Goal: Information Seeking & Learning: Learn about a topic

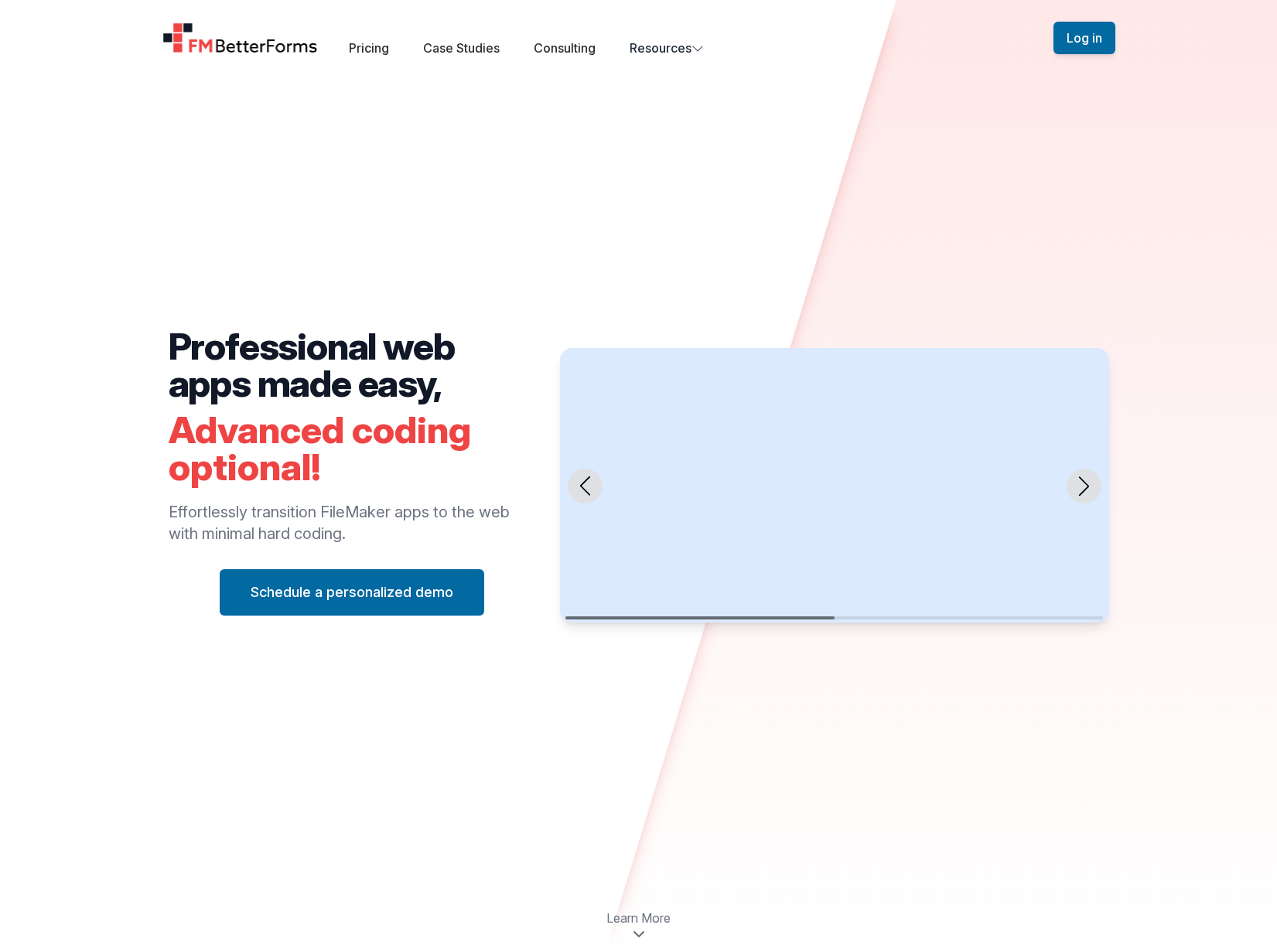
click at [233, 350] on h2 "Professional web apps made easy," at bounding box center [352, 365] width 367 height 74
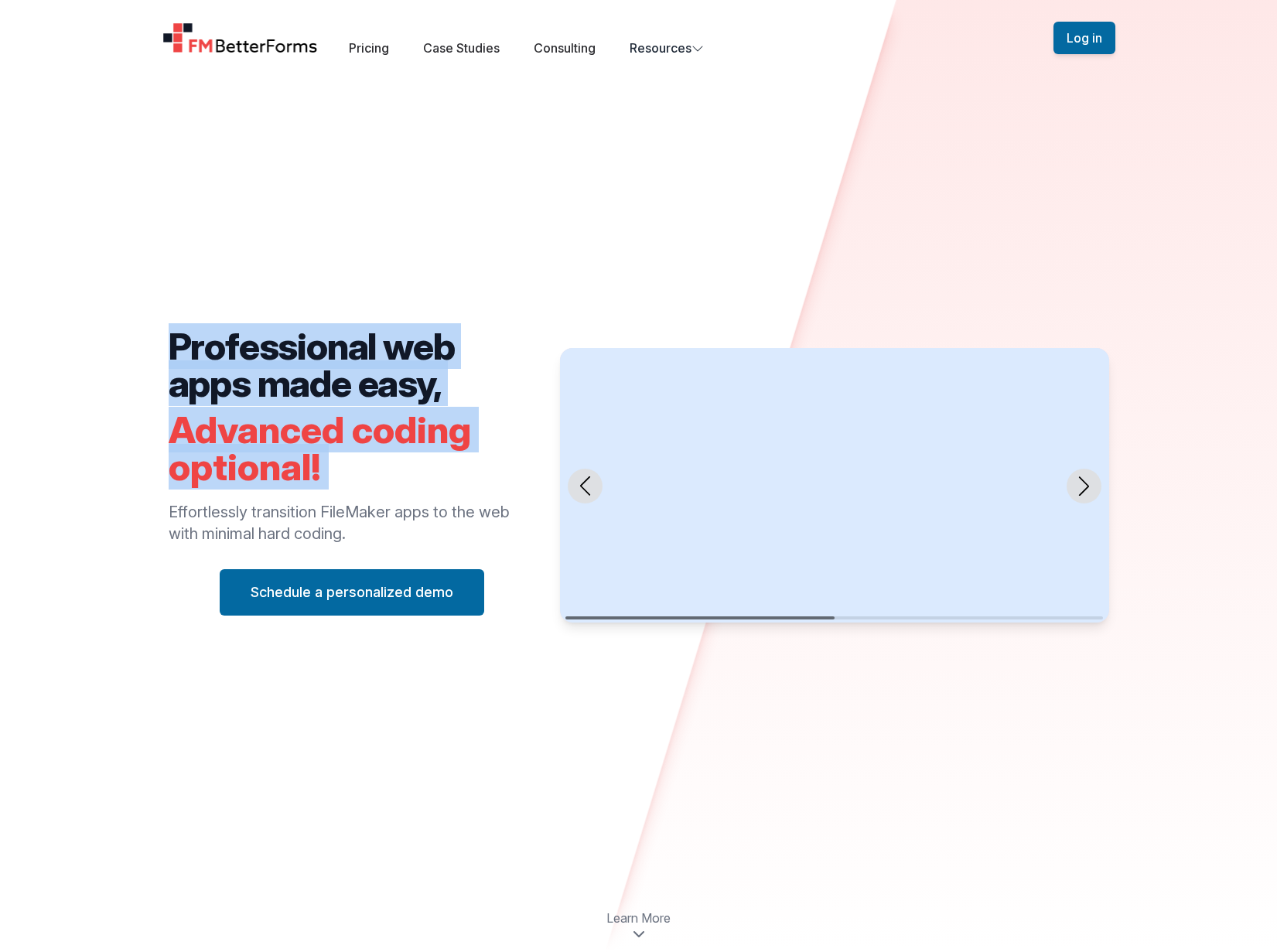
drag, startPoint x: 233, startPoint y: 350, endPoint x: 344, endPoint y: 467, distance: 161.3
click at [344, 467] on div "Professional web apps made easy, Advanced coding optional! Effortlessly transit…" at bounding box center [352, 472] width 367 height 288
copy div "Professional web apps made easy, Advanced coding optional!"
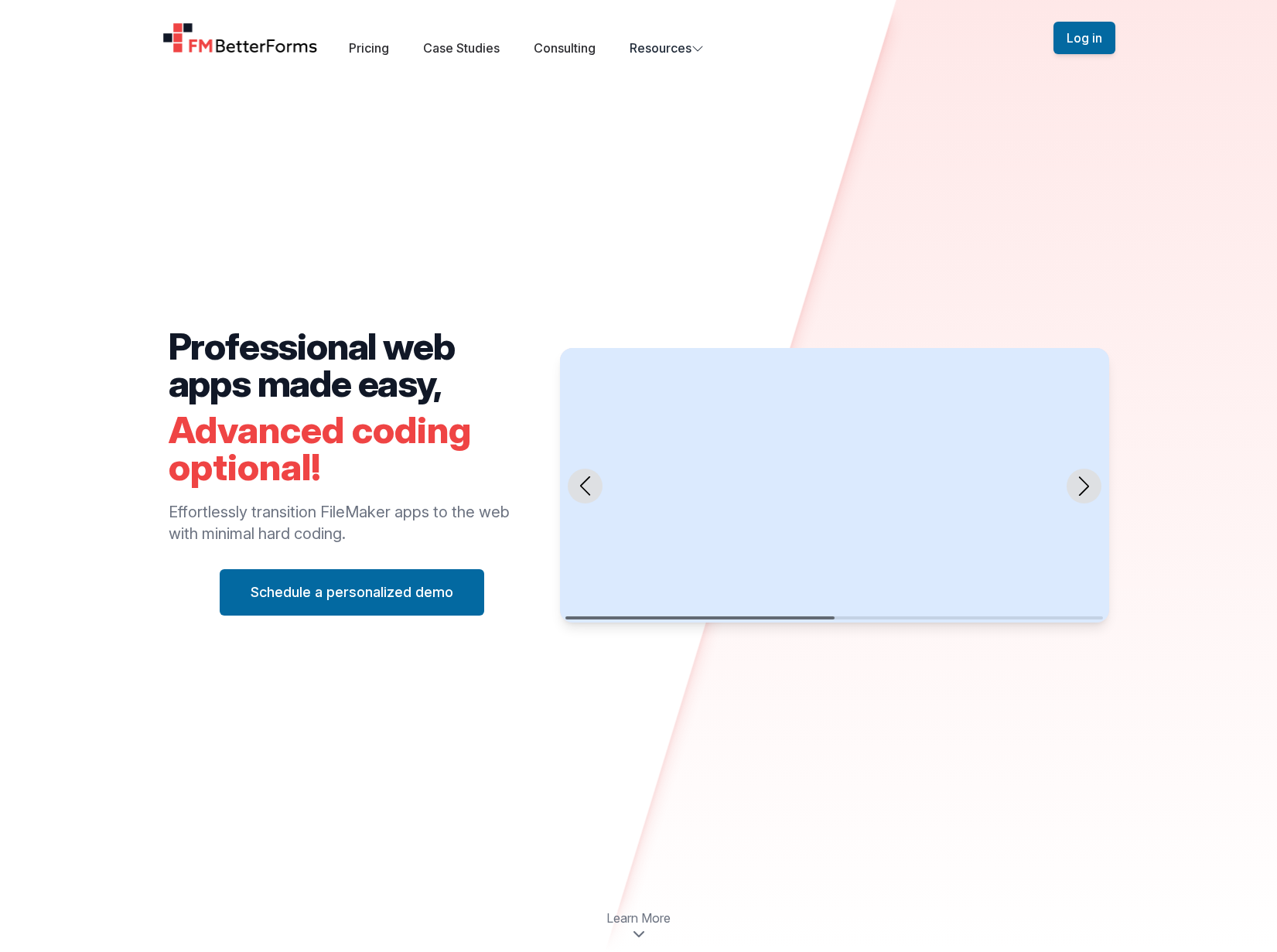
click at [202, 512] on p "Effortlessly transition FileMaker apps to the web with minimal hard coding." at bounding box center [352, 523] width 367 height 43
drag, startPoint x: 202, startPoint y: 512, endPoint x: 311, endPoint y: 533, distance: 111.0
click at [311, 533] on p "Effortlessly transition FileMaker apps to the web with minimal hard coding." at bounding box center [352, 523] width 367 height 43
copy p "Effortlessly transition FileMaker apps to the web with minimal hard coding"
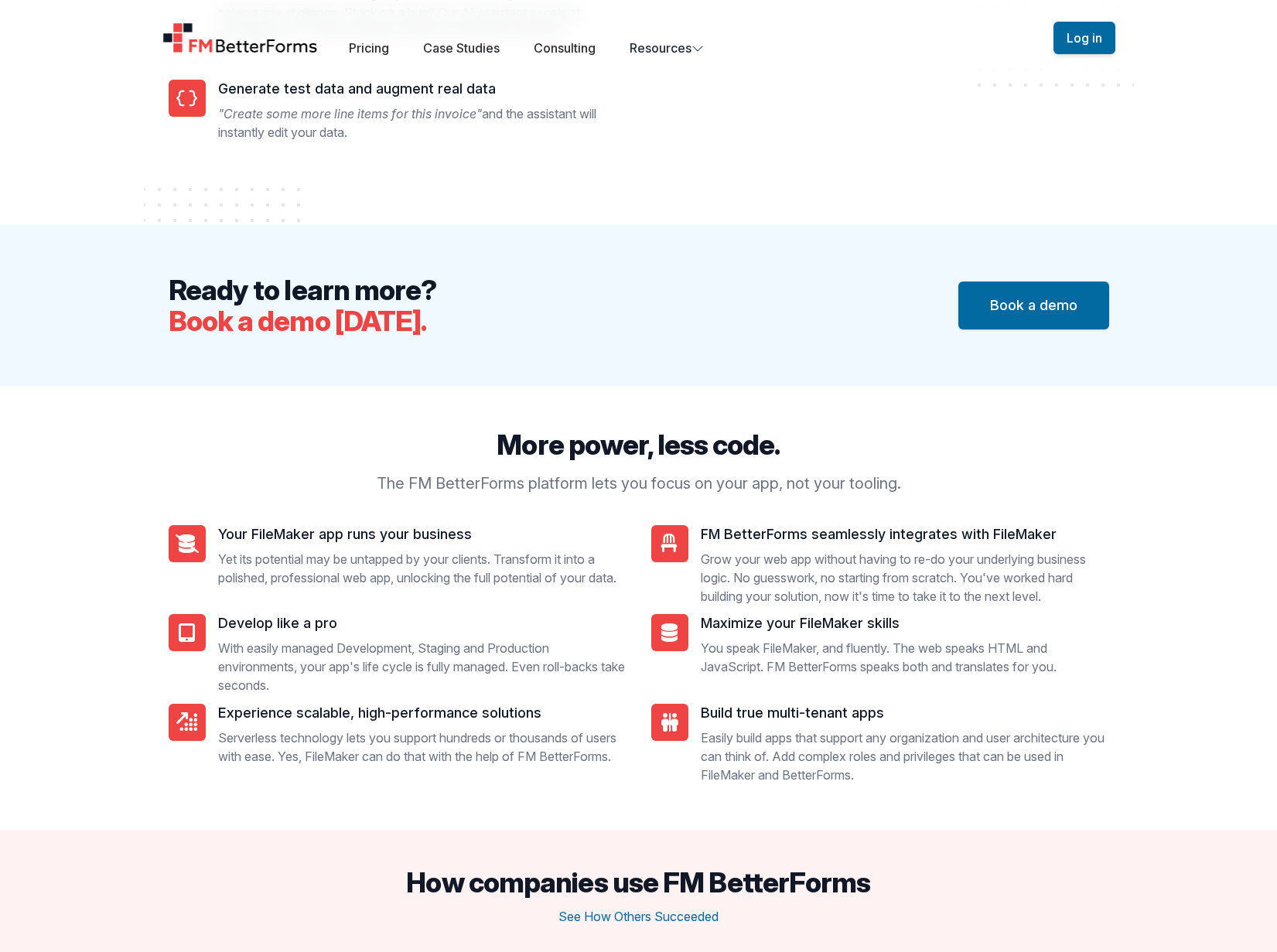
scroll to position [1857, 0]
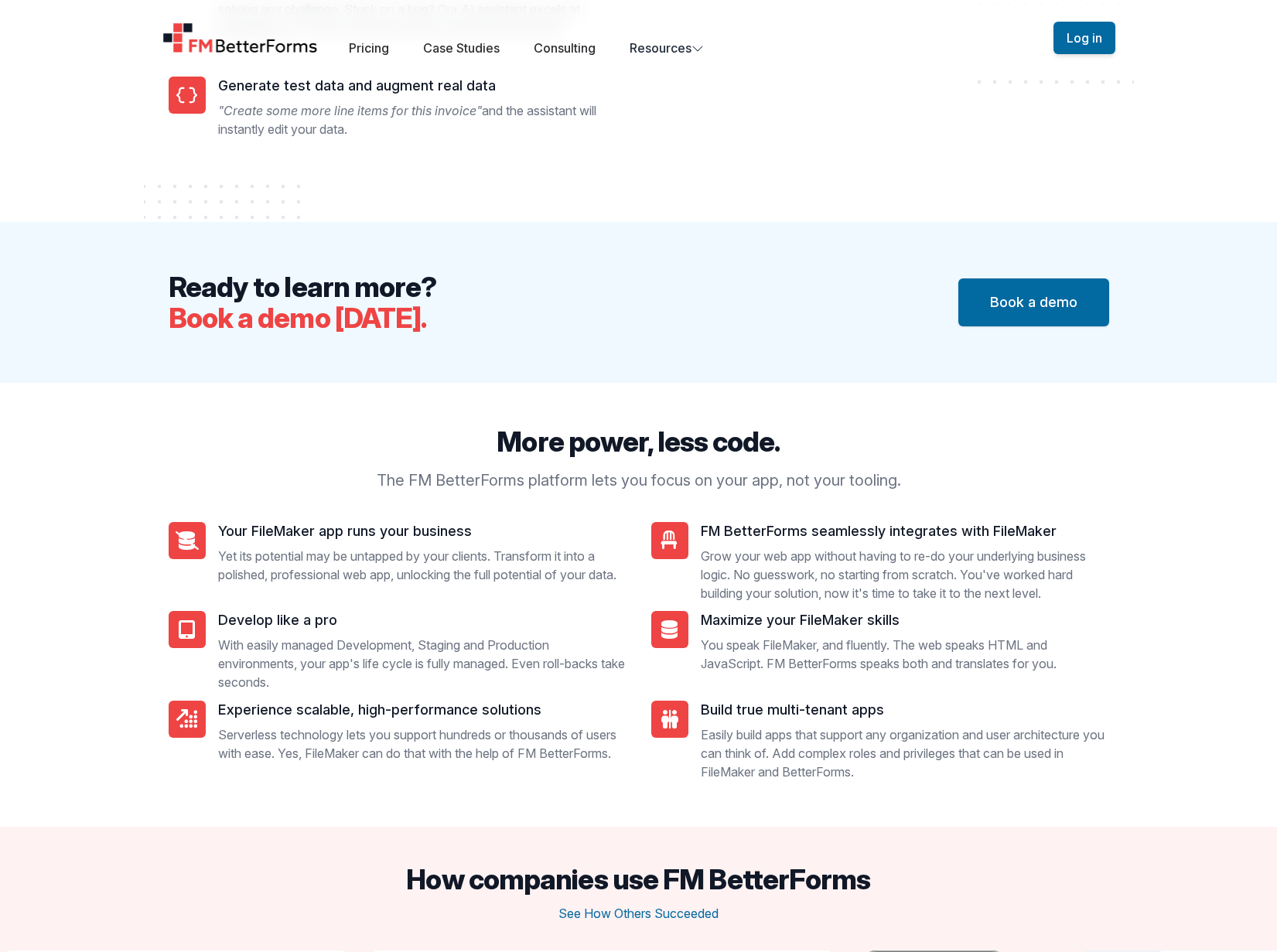
click at [392, 481] on p "The FM BetterForms platform lets you focus on your app, not your tooling." at bounding box center [639, 480] width 594 height 22
drag, startPoint x: 392, startPoint y: 481, endPoint x: 855, endPoint y: 484, distance: 463.0
click at [855, 484] on p "The FM BetterForms platform lets you focus on your app, not your tooling." at bounding box center [639, 480] width 594 height 22
copy p "The FM BetterForms platform lets you focus on your app, not your tooling"
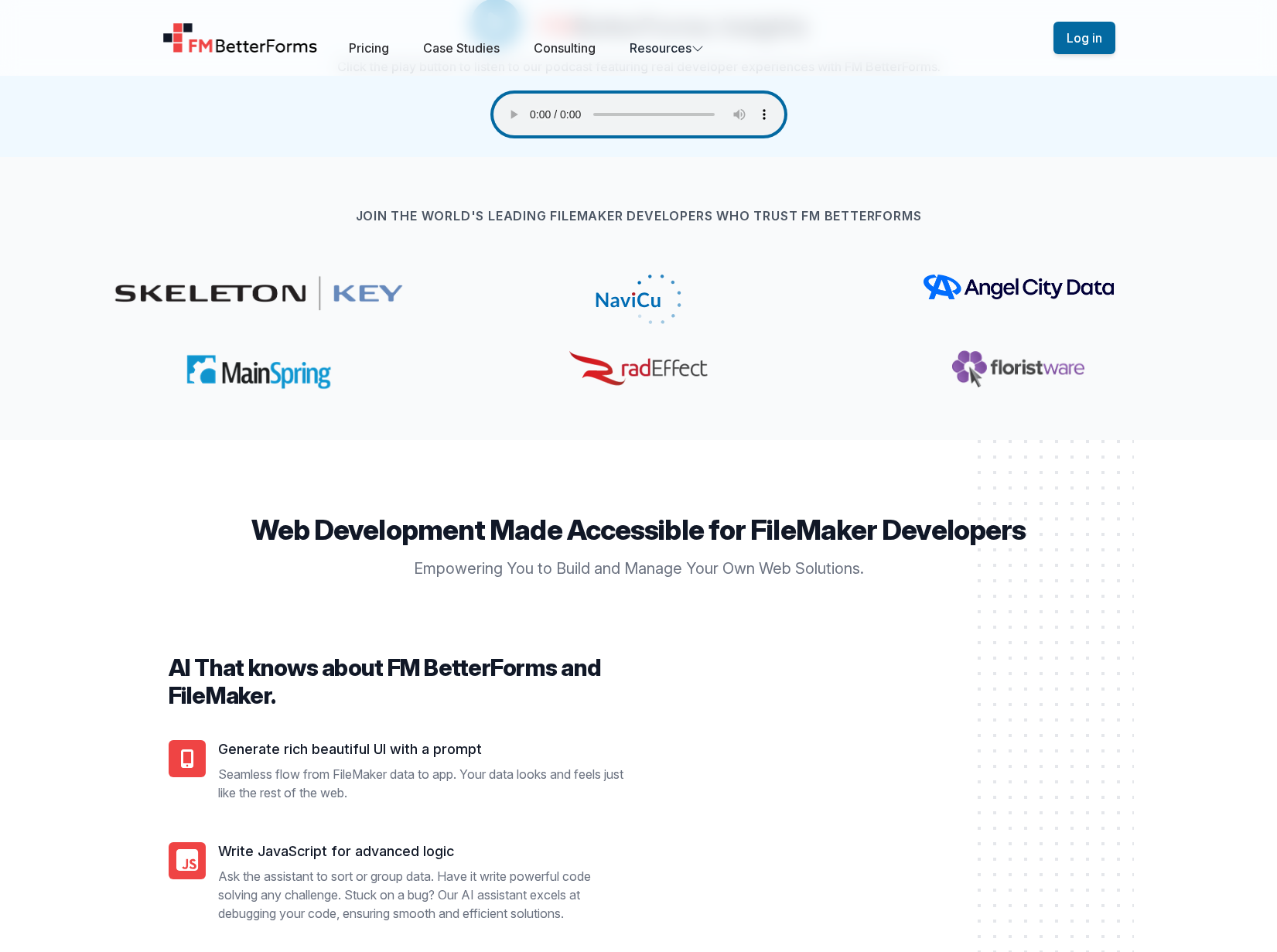
scroll to position [935, 0]
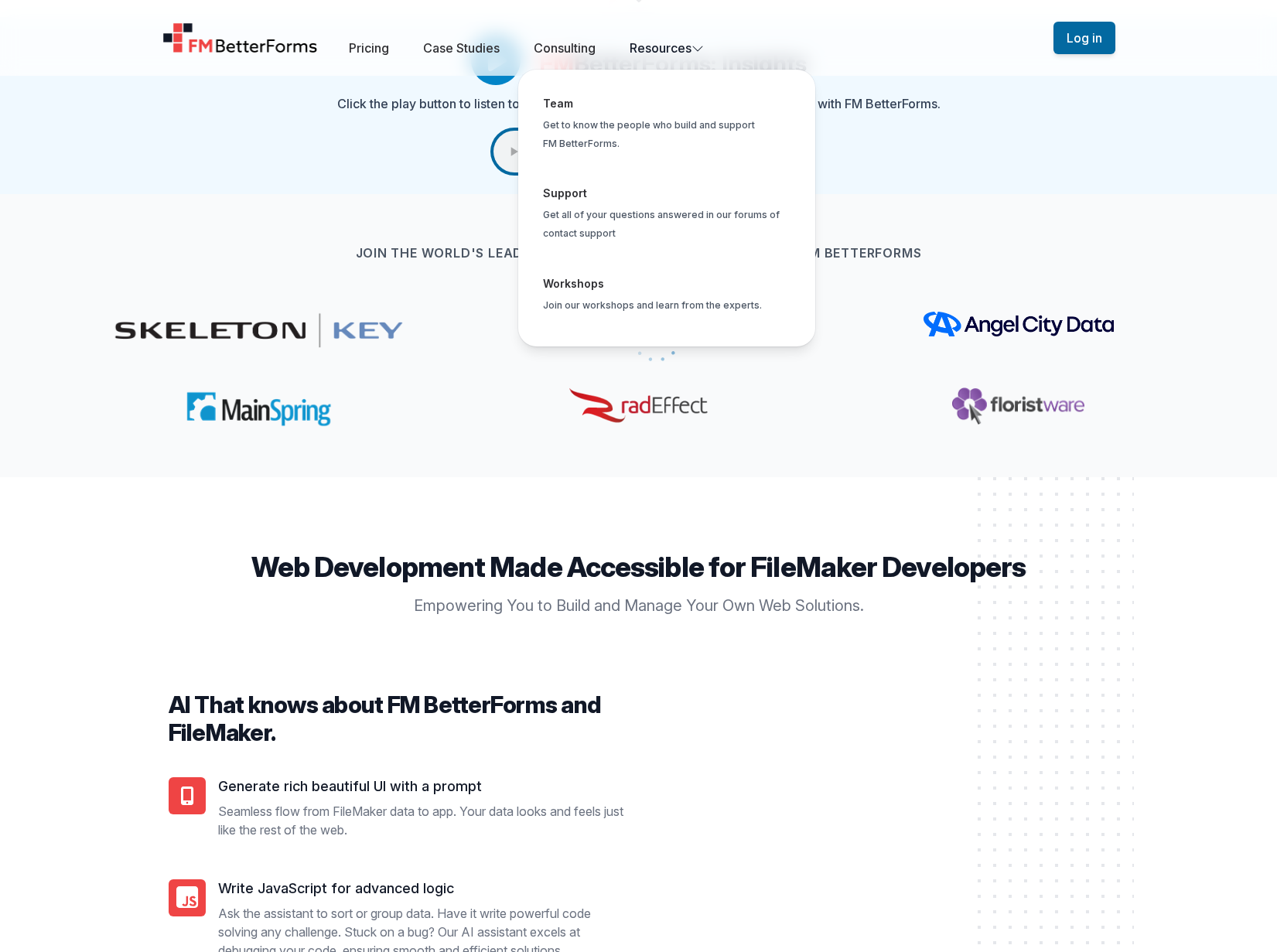
click at [703, 47] on icon "Global" at bounding box center [697, 47] width 12 height 12
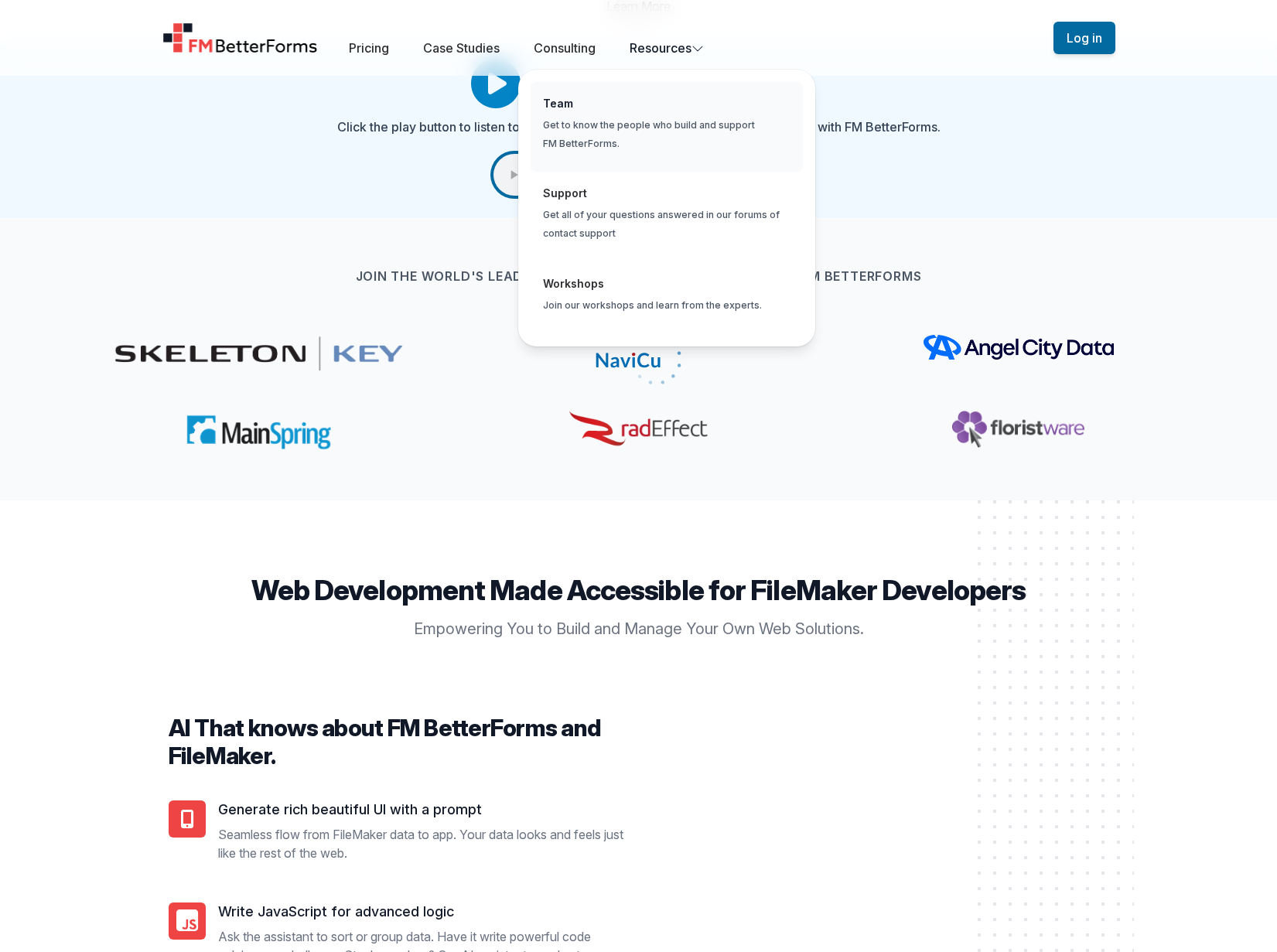
scroll to position [908, 0]
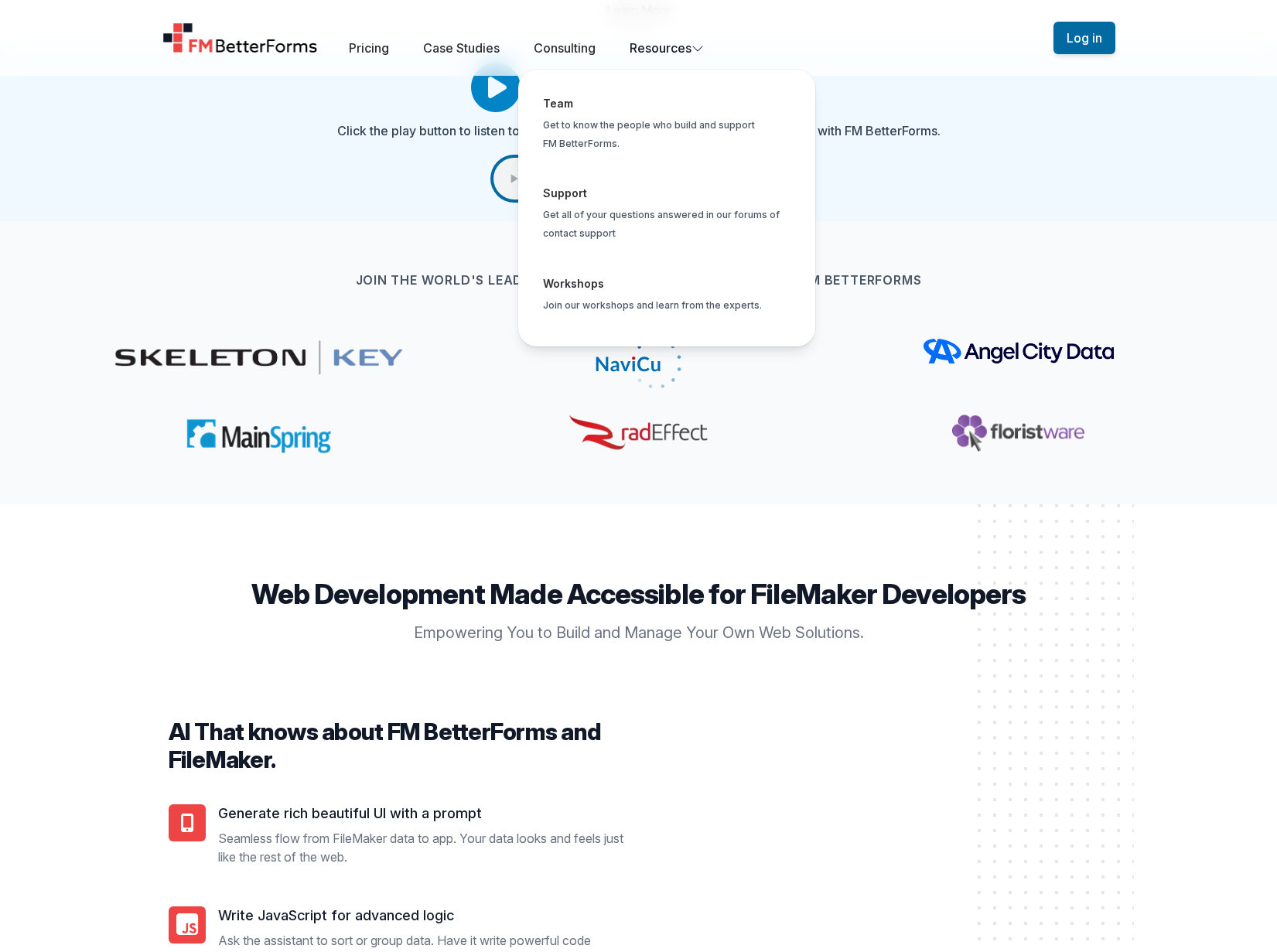
click at [682, 49] on button "Resources Team Get to know the people who build and support FM BetterForms. Sup…" at bounding box center [666, 47] width 74 height 19
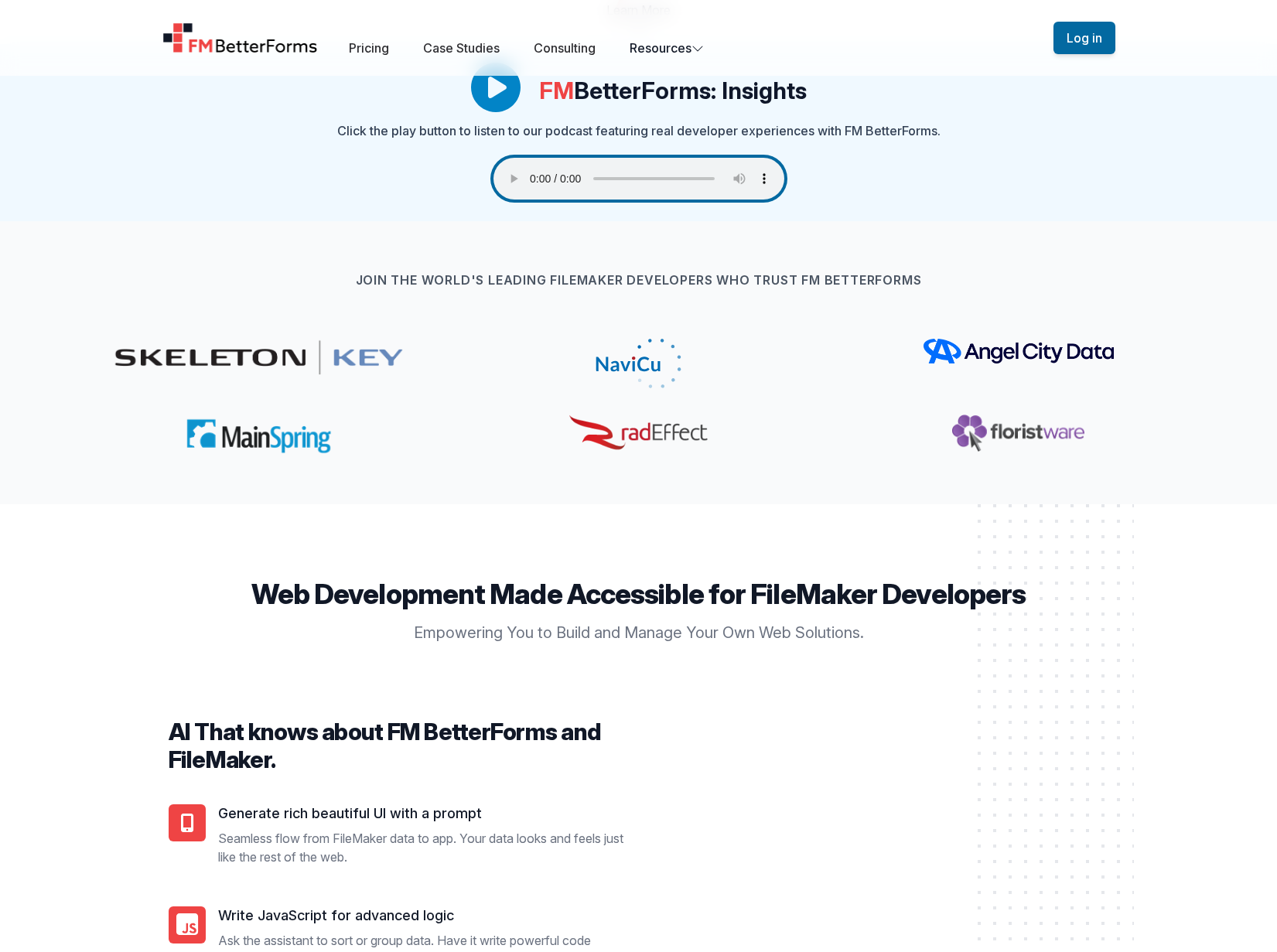
click at [295, 49] on img "Home" at bounding box center [241, 38] width 156 height 31
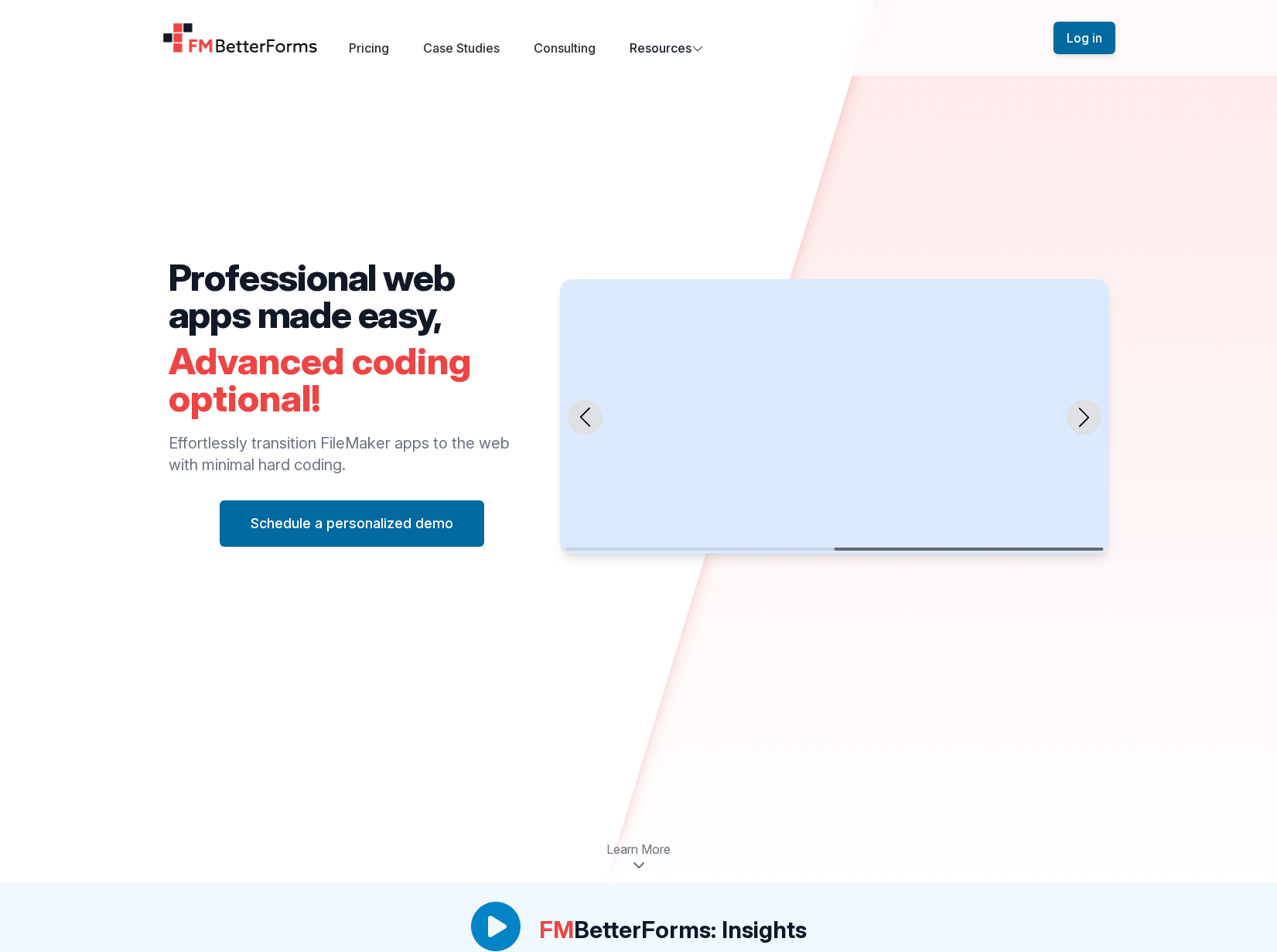
scroll to position [0, 0]
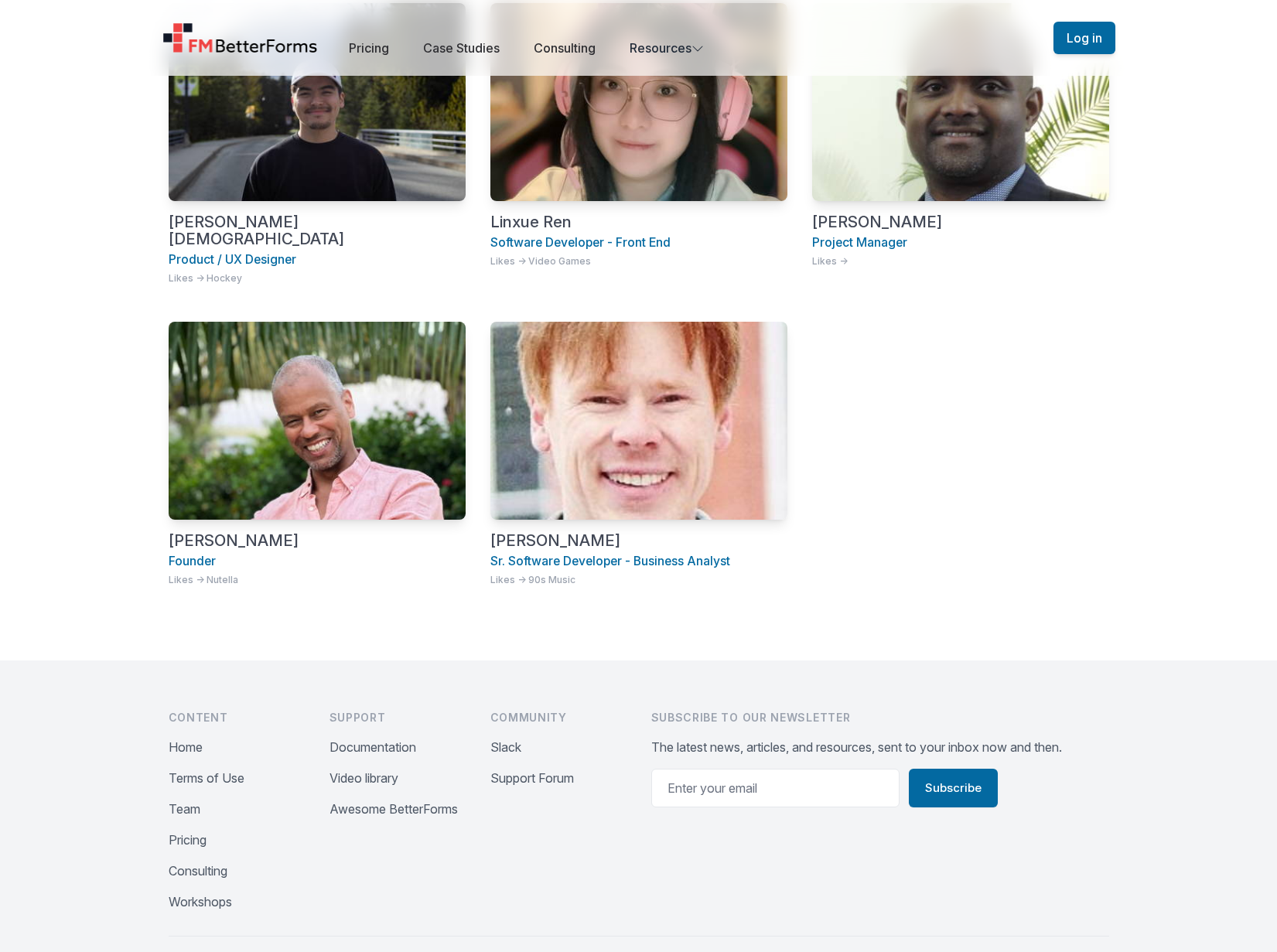
scroll to position [1376, 0]
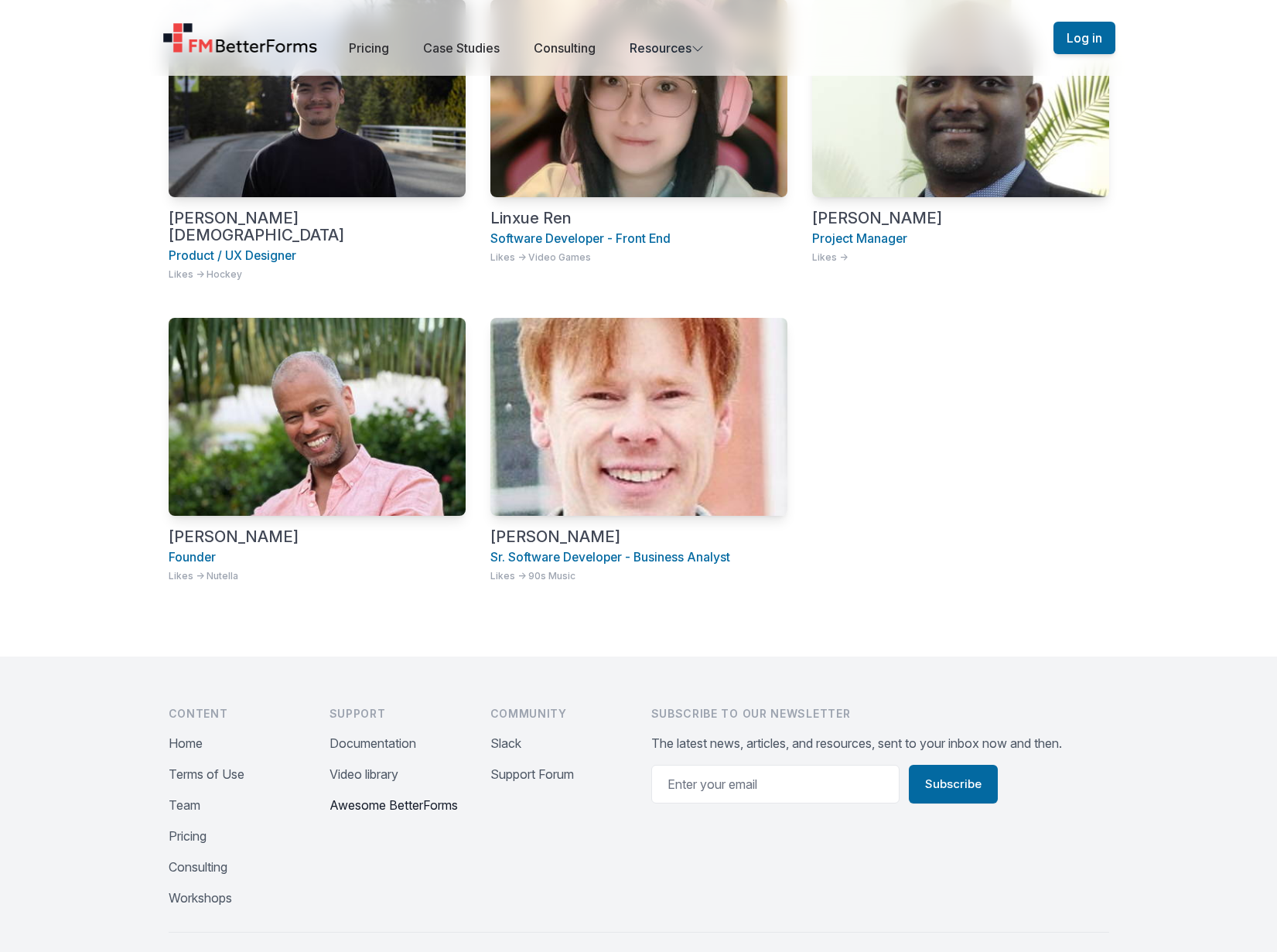
click at [345, 796] on button "Awesome BetterForms" at bounding box center [393, 805] width 129 height 19
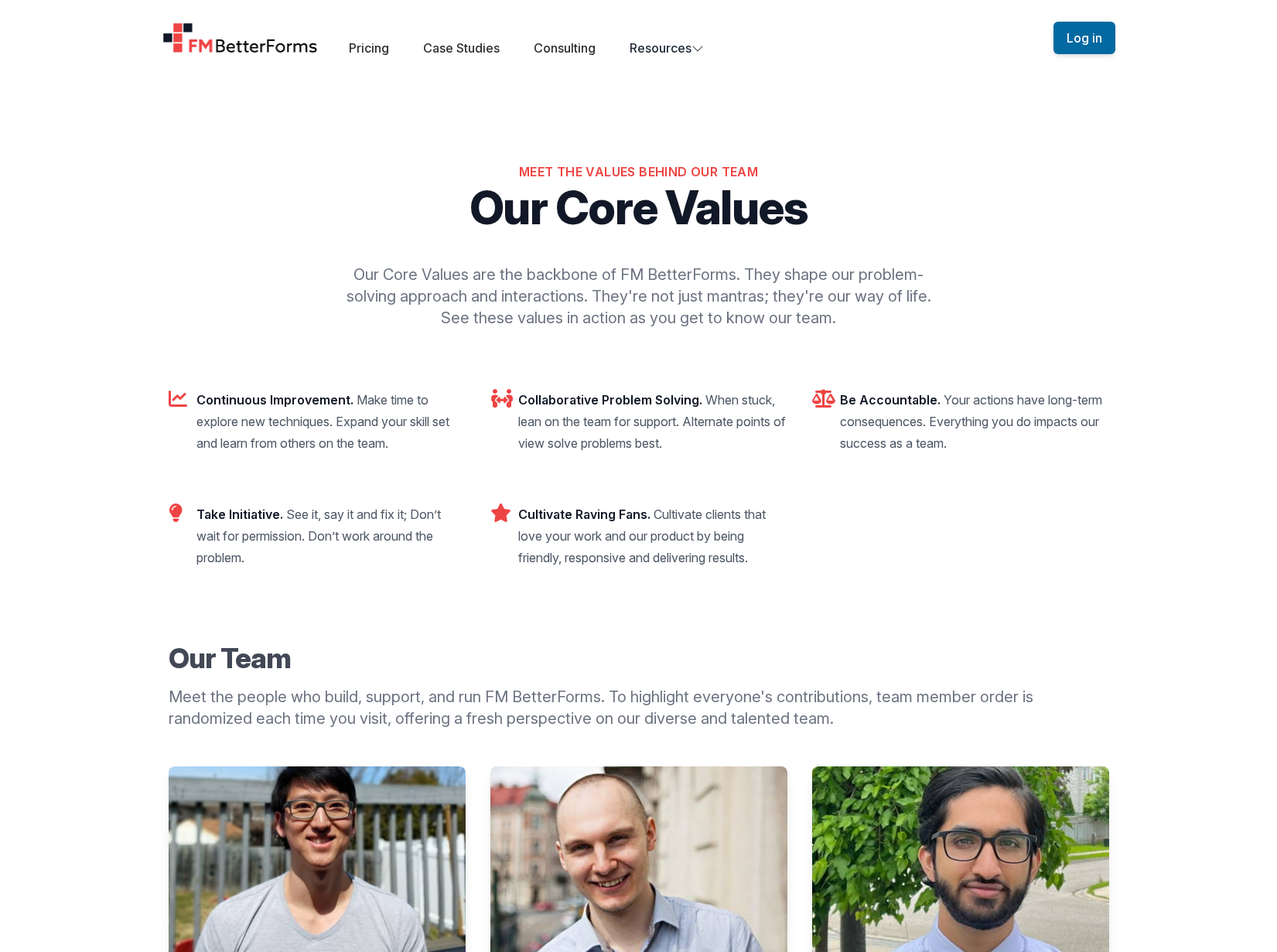
scroll to position [0, 0]
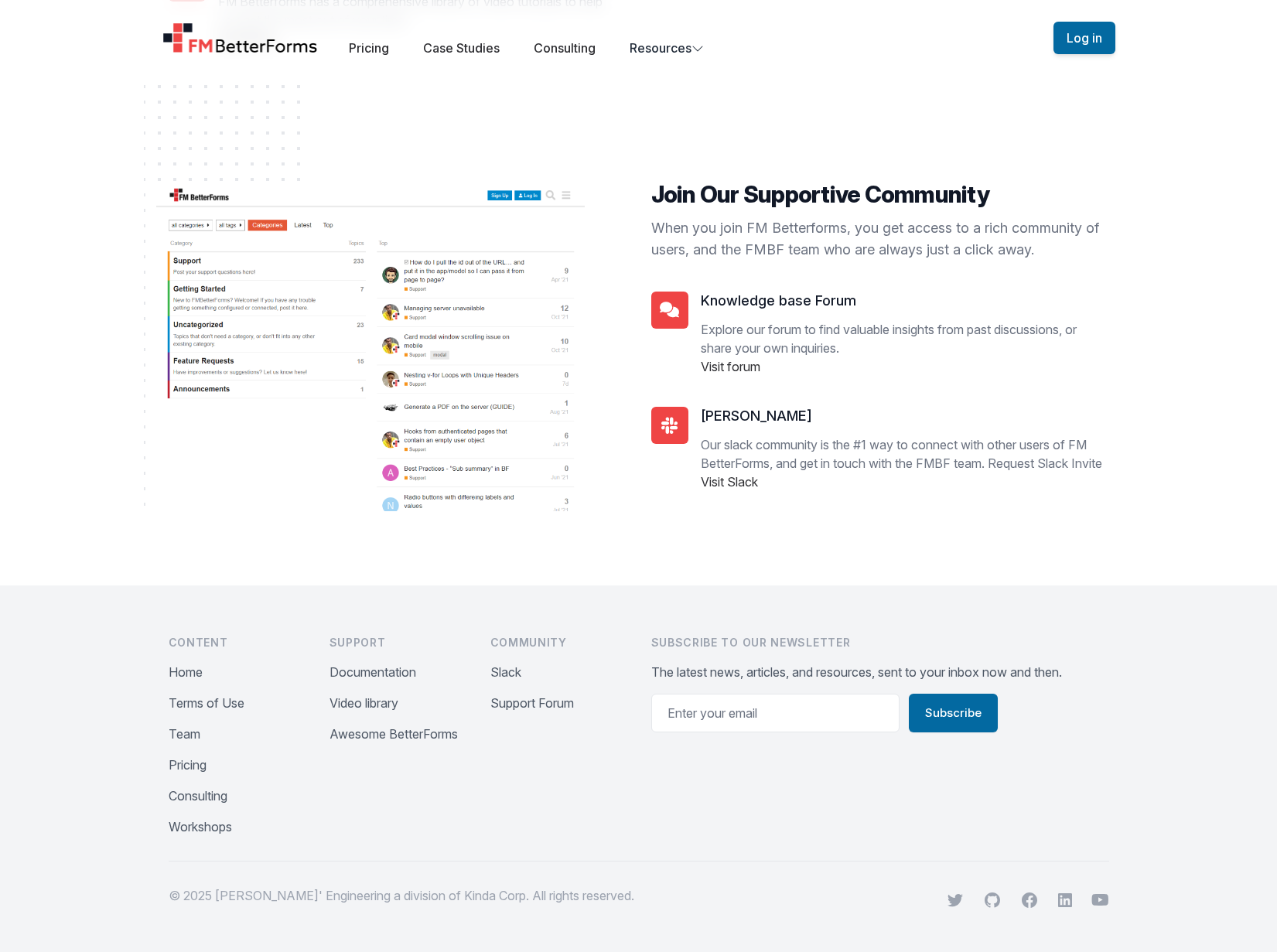
scroll to position [960, 0]
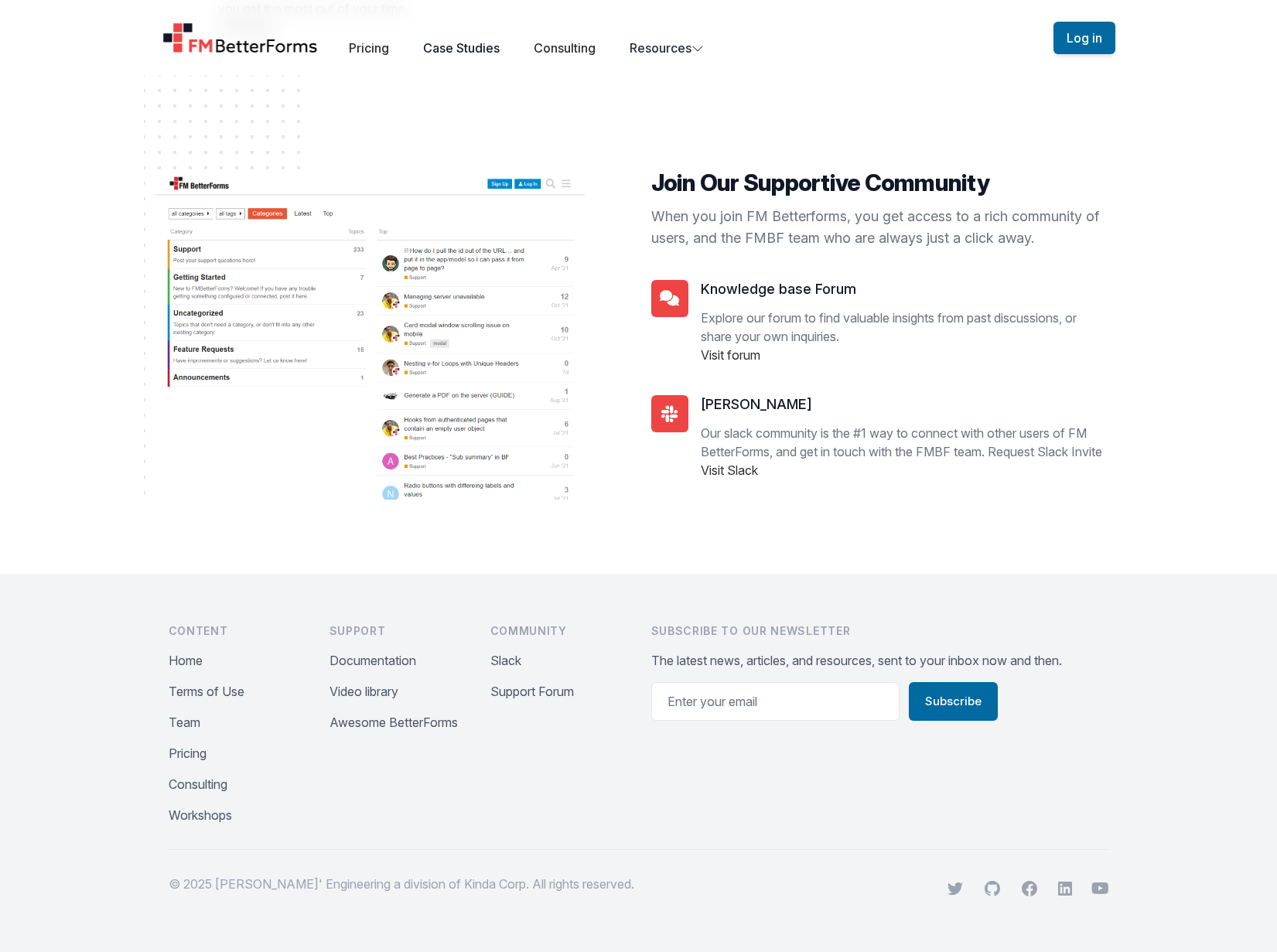
click at [464, 49] on link "Case Studies" at bounding box center [461, 47] width 76 height 15
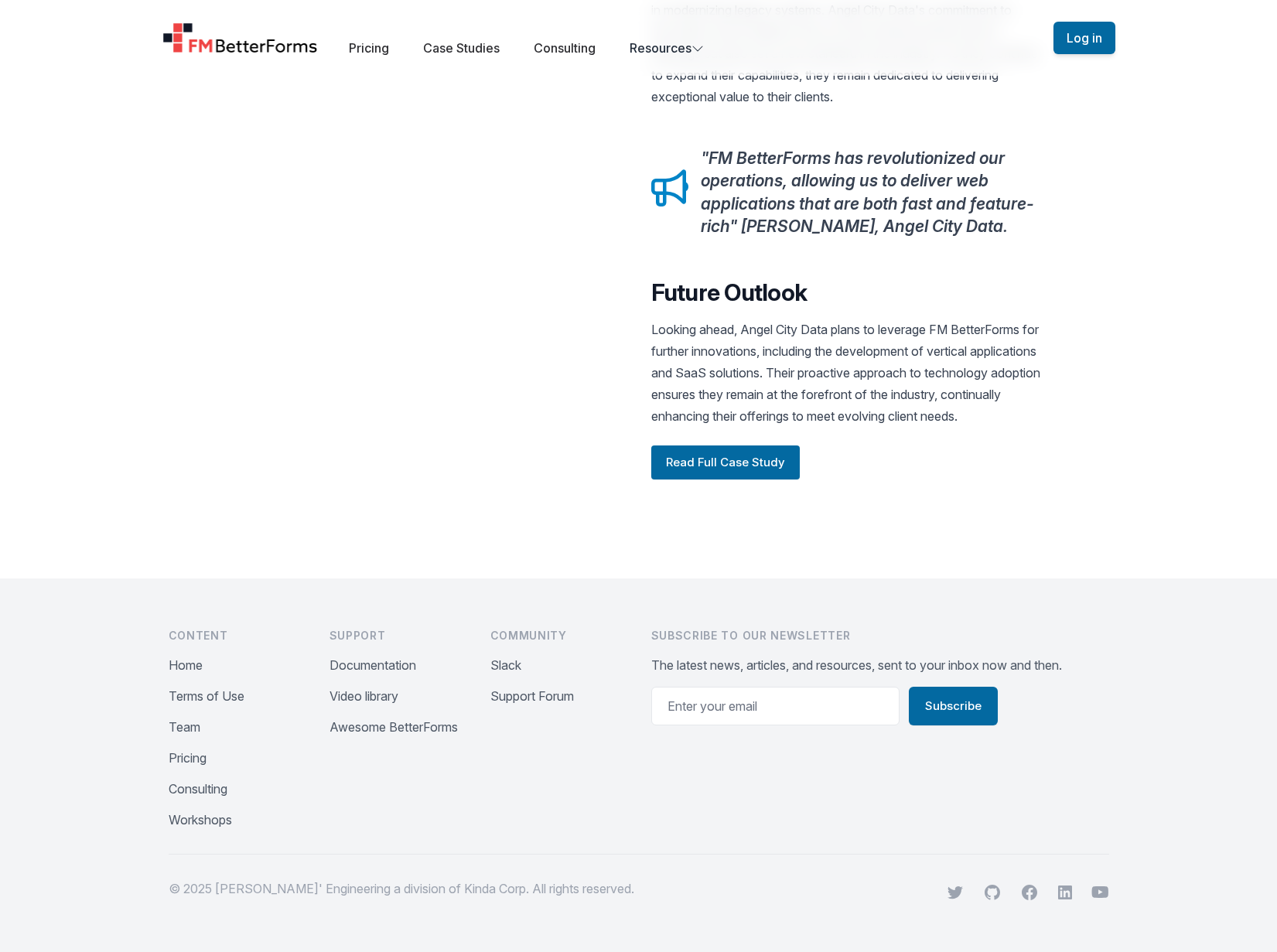
scroll to position [1902, 0]
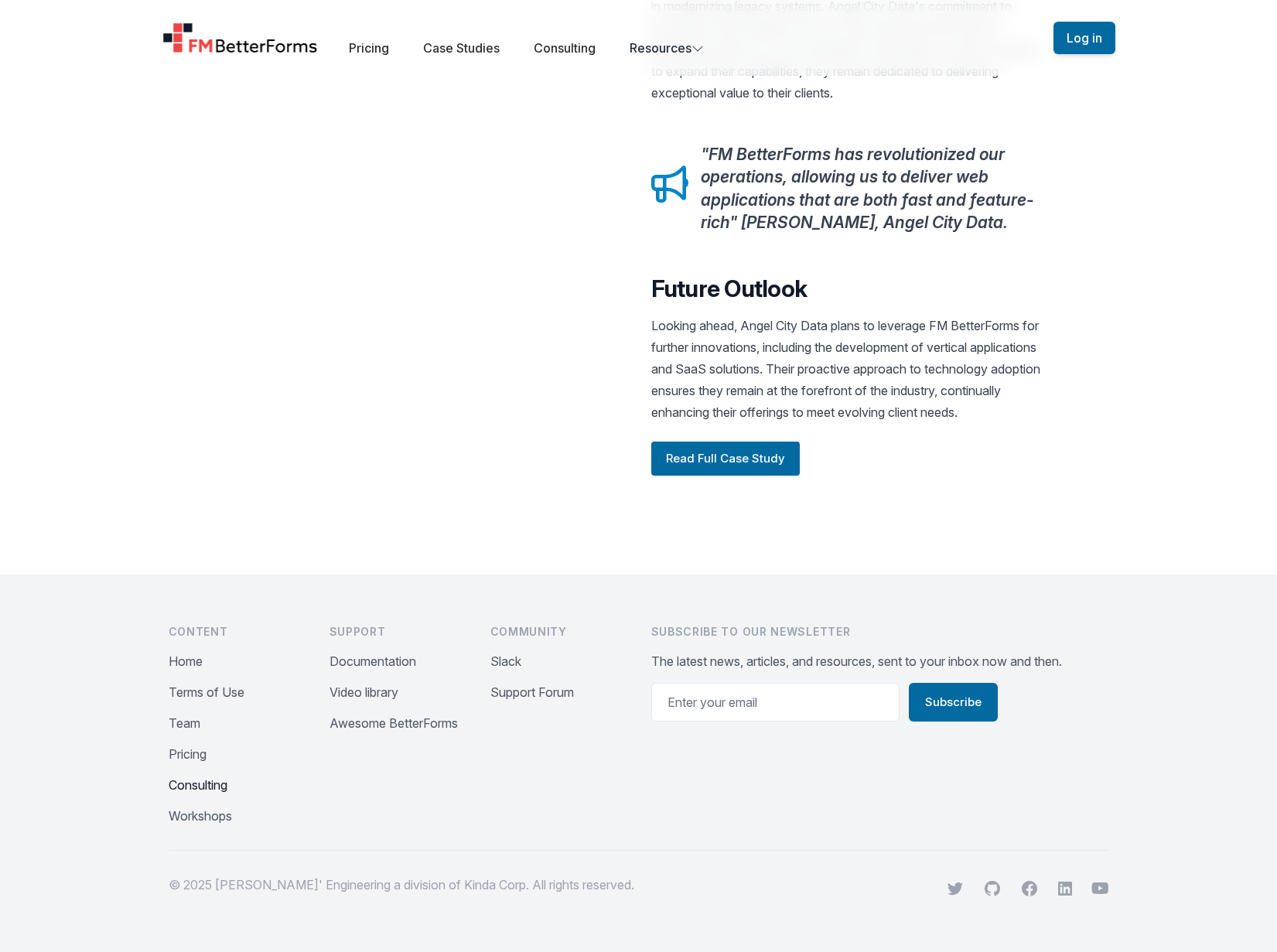
click at [219, 780] on button "Consulting" at bounding box center [198, 785] width 59 height 19
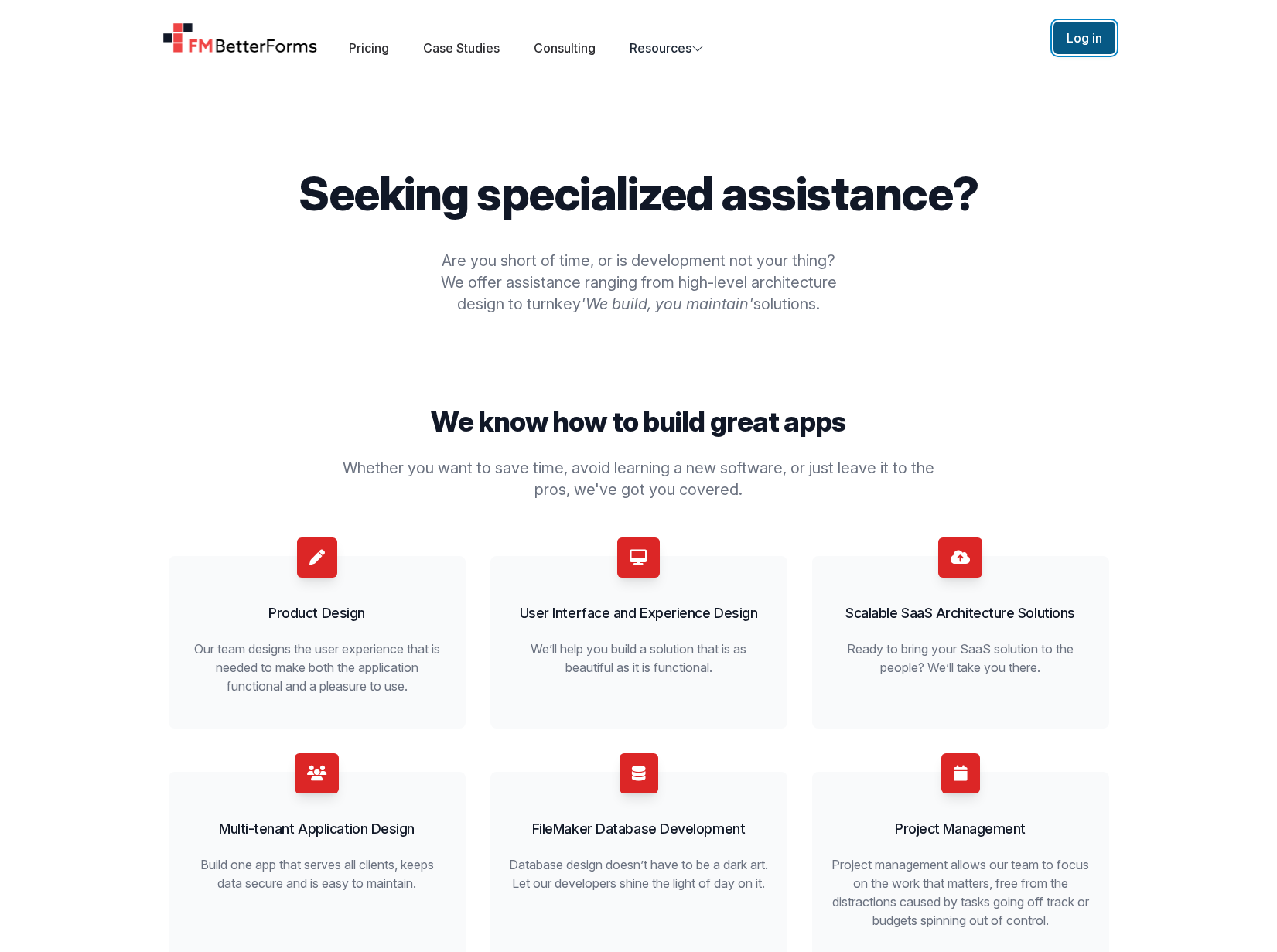
click at [1085, 36] on button "Log in" at bounding box center [1084, 38] width 62 height 32
click at [362, 49] on link "Pricing" at bounding box center [369, 47] width 40 height 15
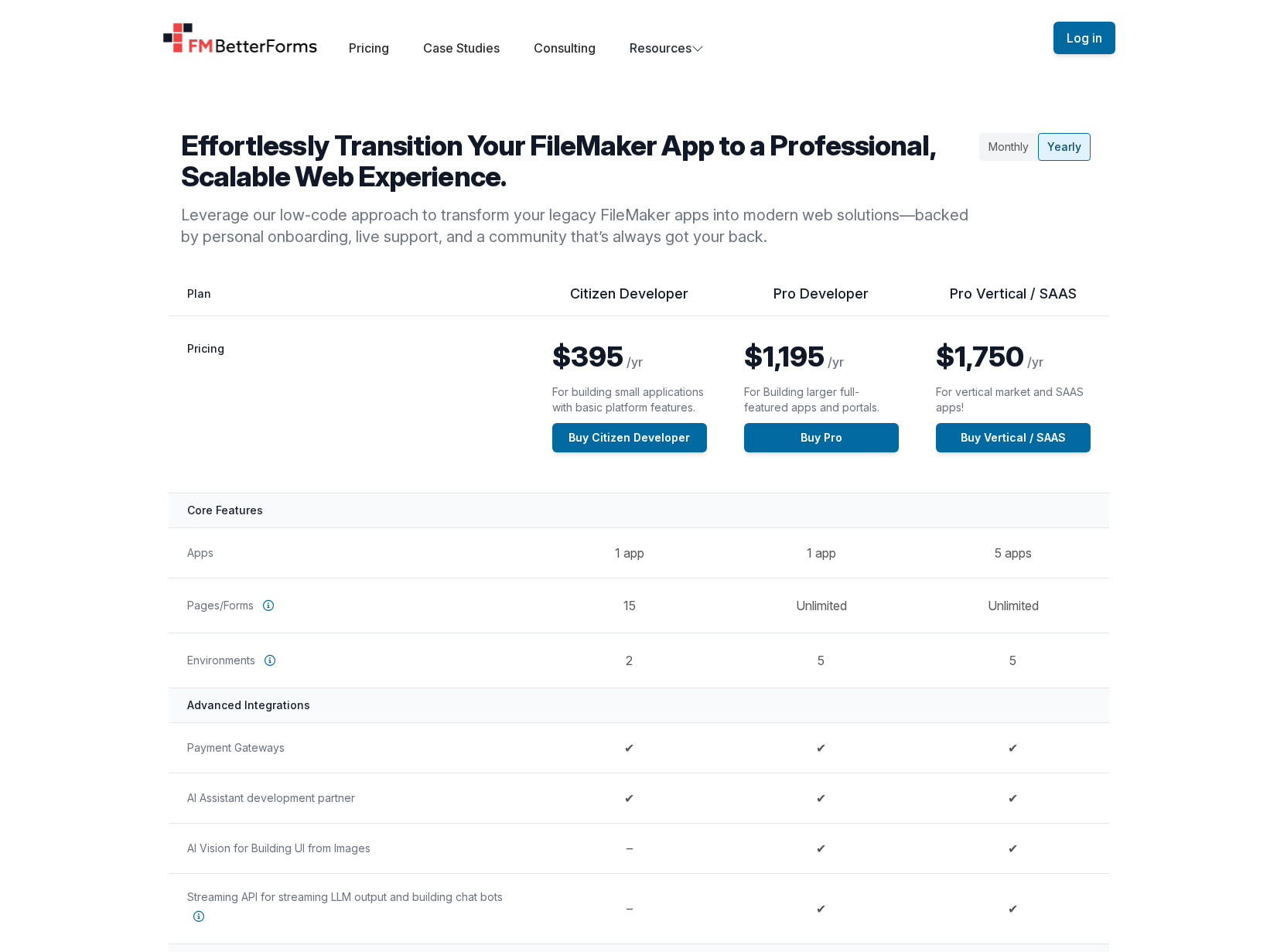
click at [203, 216] on p "Leverage our low-code approach to transform your legacy FileMaker apps into mod…" at bounding box center [577, 226] width 792 height 43
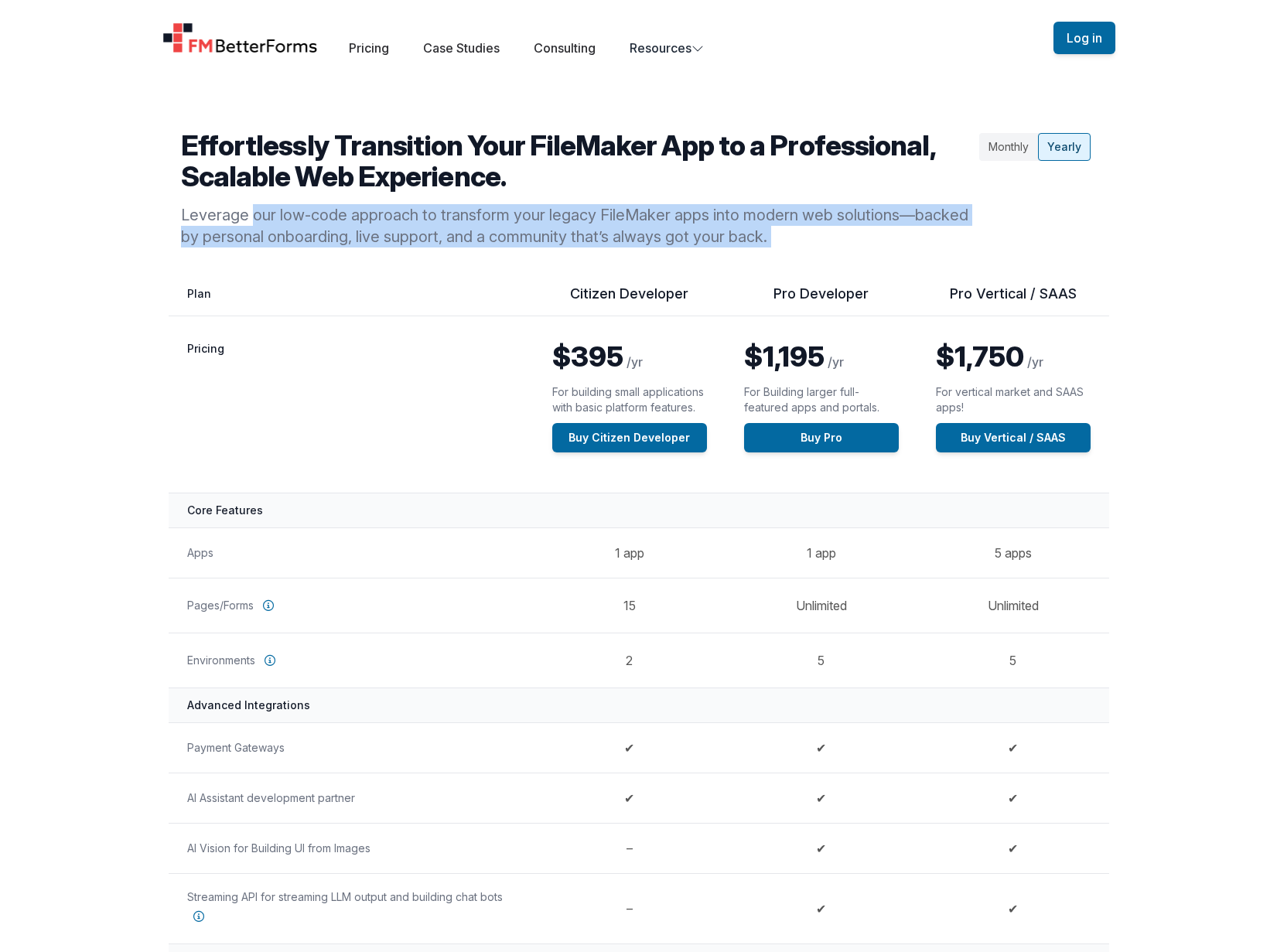
drag, startPoint x: 203, startPoint y: 216, endPoint x: 773, endPoint y: 237, distance: 570.4
click at [773, 237] on p "Leverage our low-code approach to transform your legacy FileMaker apps into mod…" at bounding box center [577, 226] width 792 height 43
copy div "Leverage our low-code approach to transform your legacy FileMaker apps into mod…"
click at [240, 51] on img "Home" at bounding box center [241, 38] width 156 height 31
